Goal: Transaction & Acquisition: Obtain resource

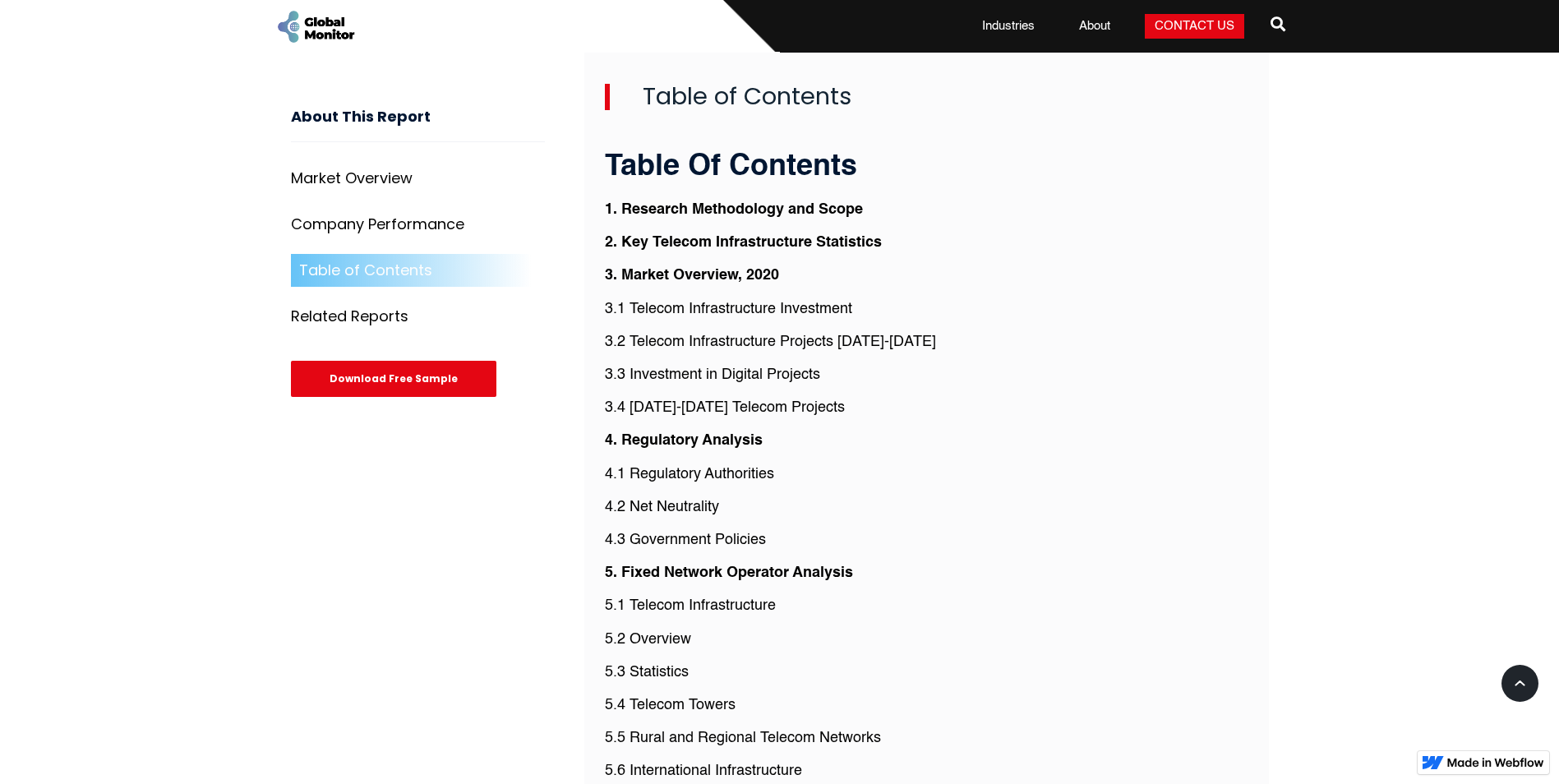
scroll to position [3205, 0]
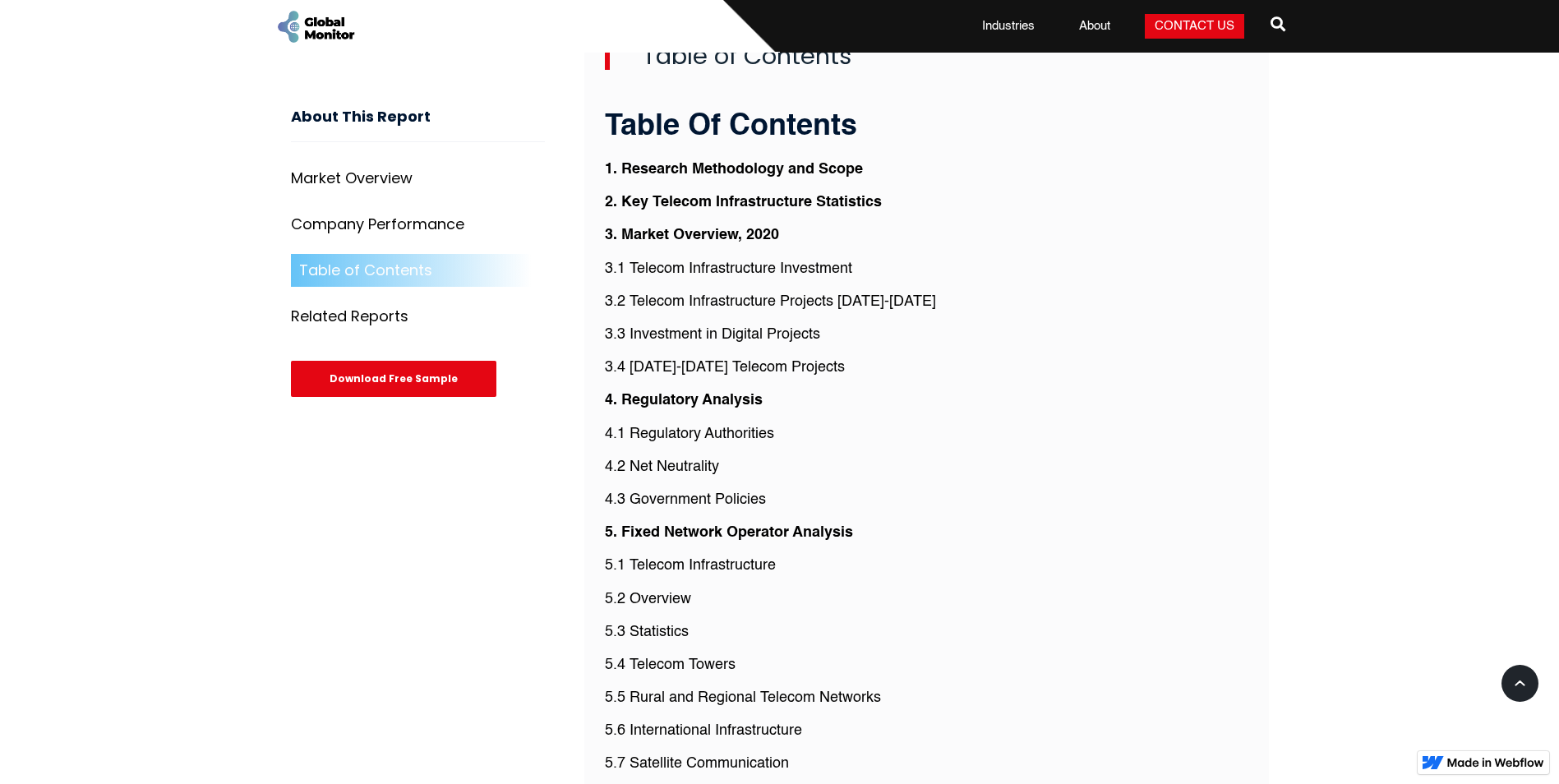
click at [776, 555] on p "5.1 Telecom Infrastructure" at bounding box center [926, 565] width 643 height 21
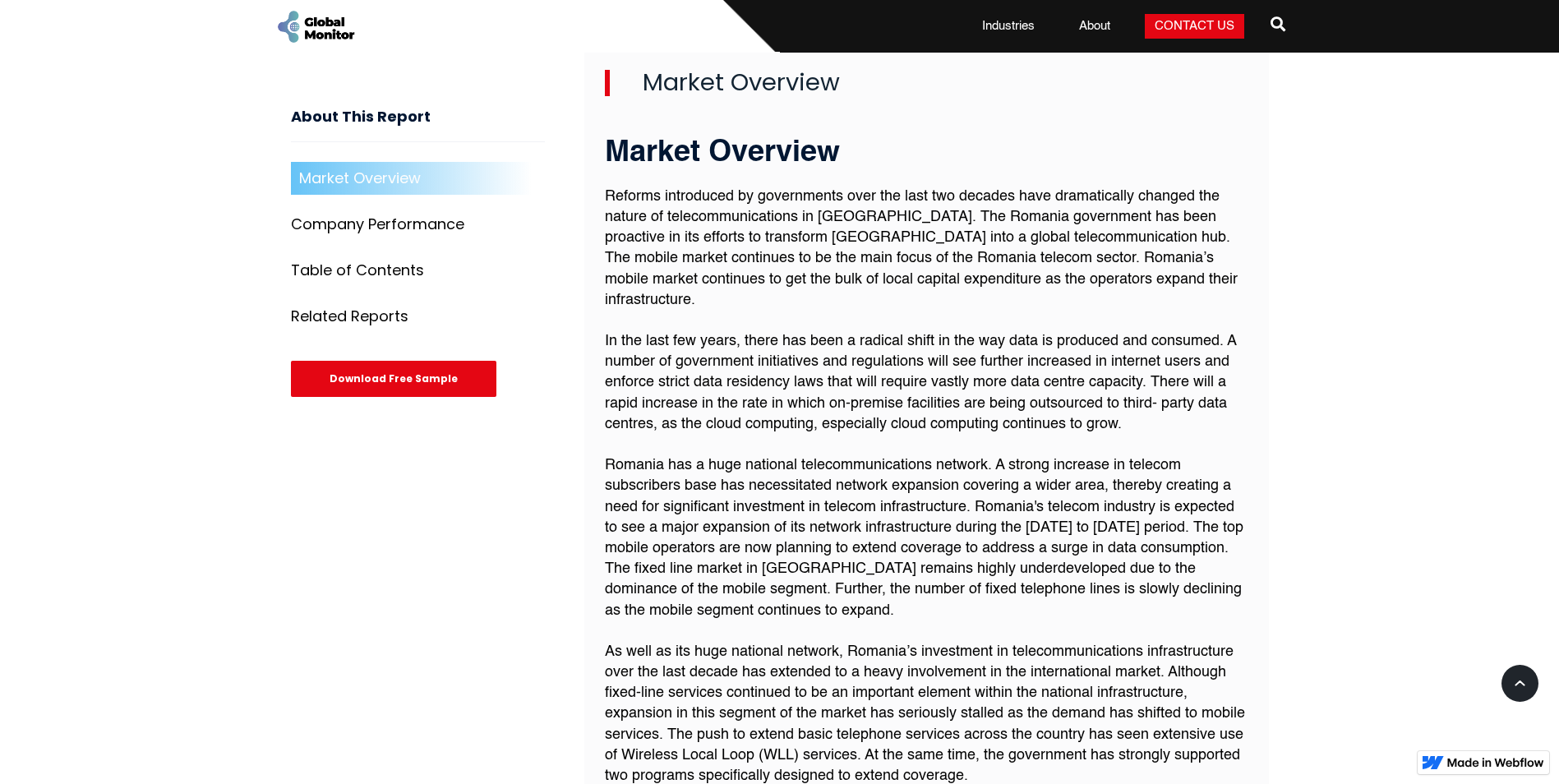
scroll to position [543, 0]
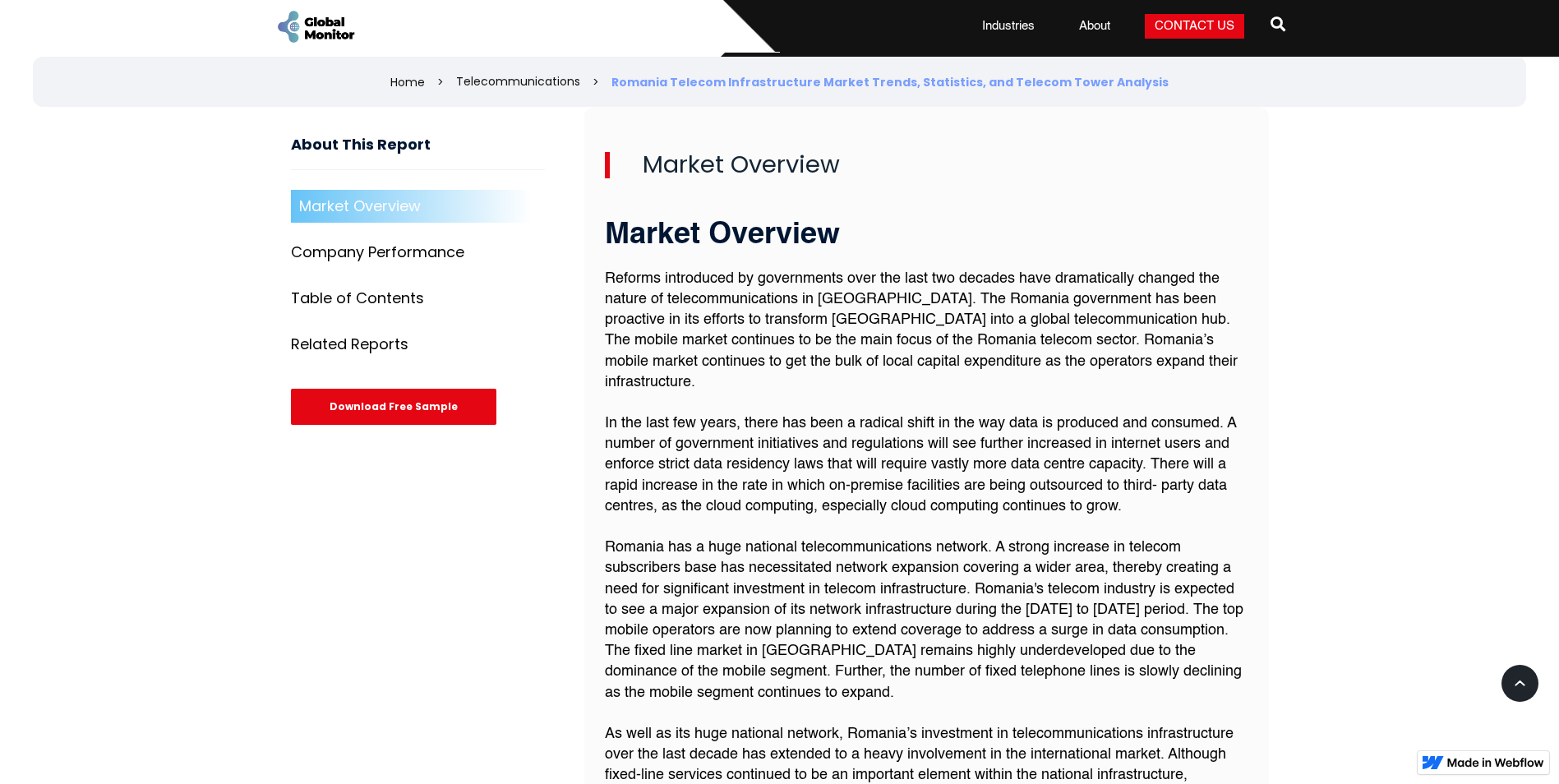
click at [432, 418] on div "Download Free Sample" at bounding box center [393, 407] width 205 height 36
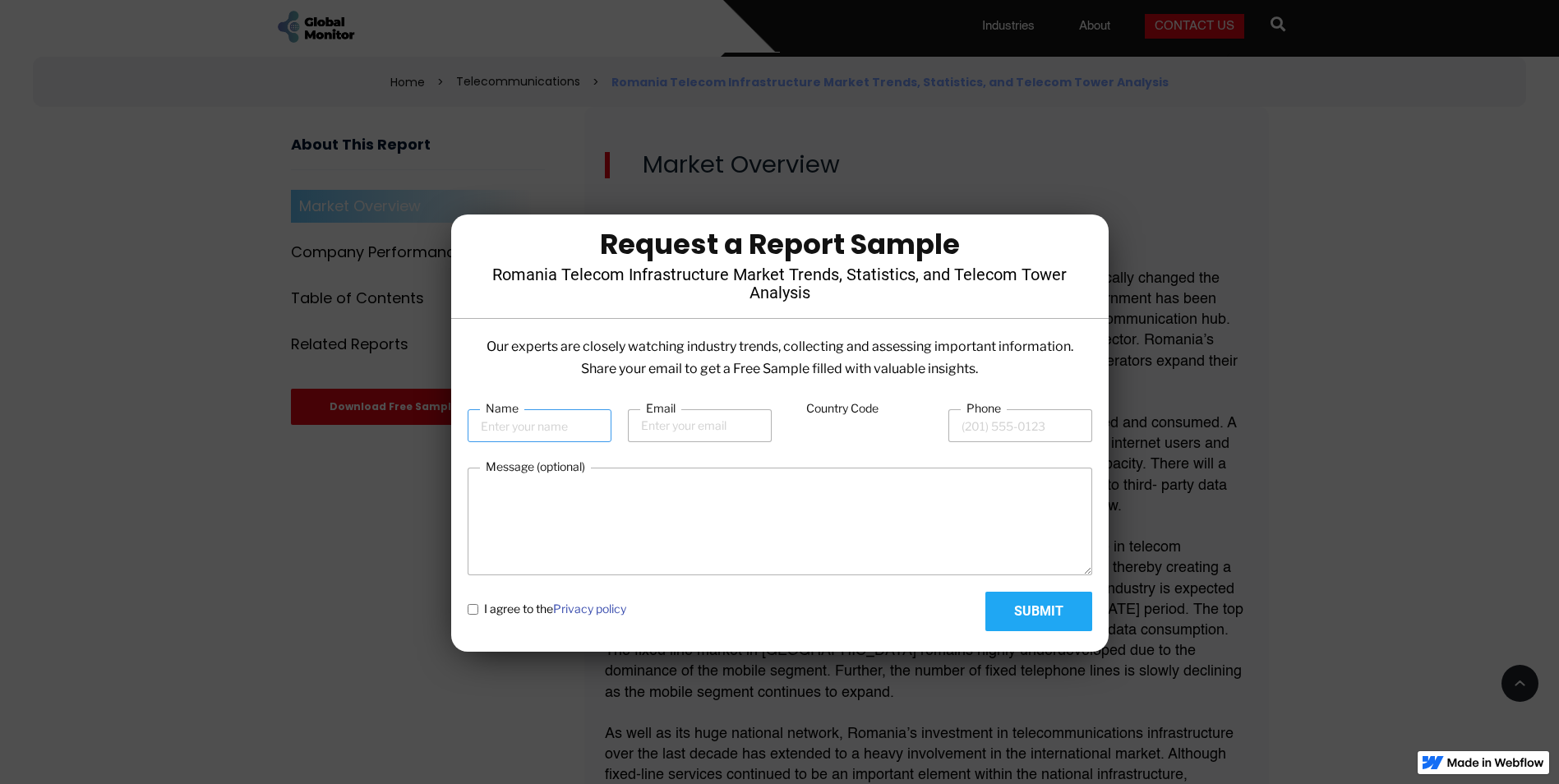
click at [565, 437] on input "Name" at bounding box center [540, 425] width 144 height 33
type input "rares"
click at [725, 425] on input "Email" at bounding box center [700, 425] width 144 height 33
type input "[EMAIL_ADDRESS][DOMAIN_NAME]"
click at [1045, 426] on input "Phone" at bounding box center [1021, 425] width 144 height 33
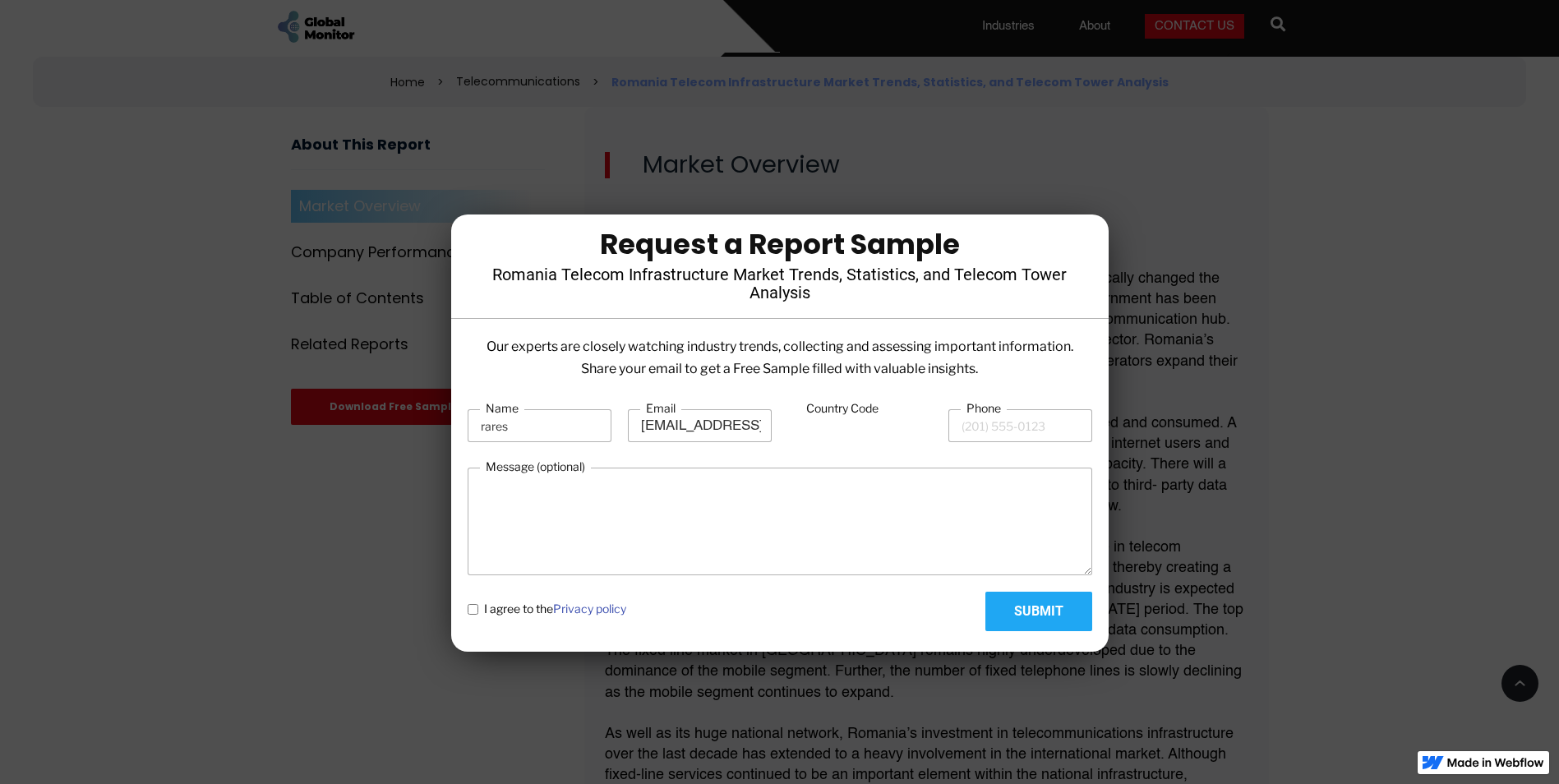
click at [1077, 256] on div "Request a Report Sample" at bounding box center [779, 243] width 608 height 26
